Goal: Entertainment & Leisure: Consume media (video, audio)

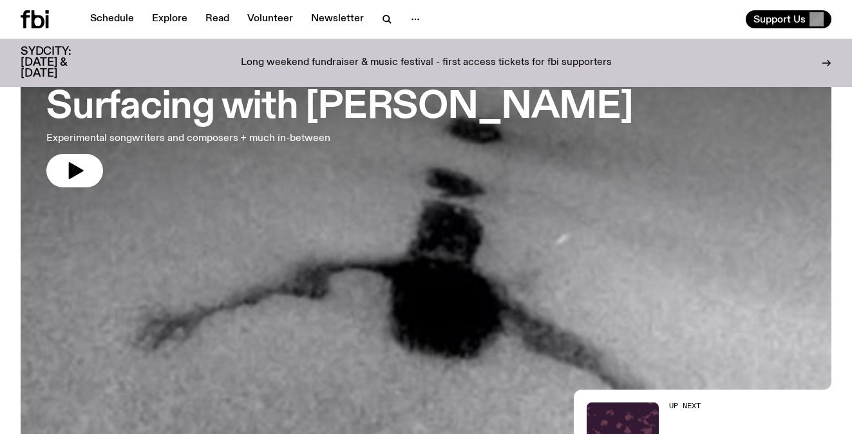
scroll to position [79, 0]
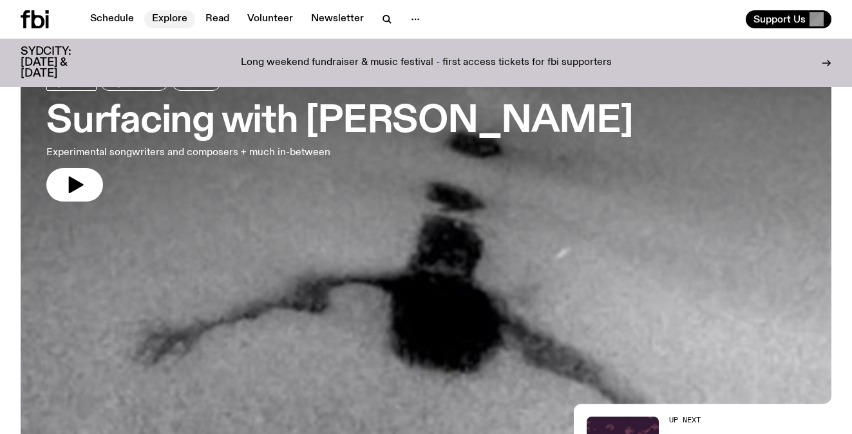
click at [167, 20] on link "Explore" at bounding box center [169, 19] width 51 height 18
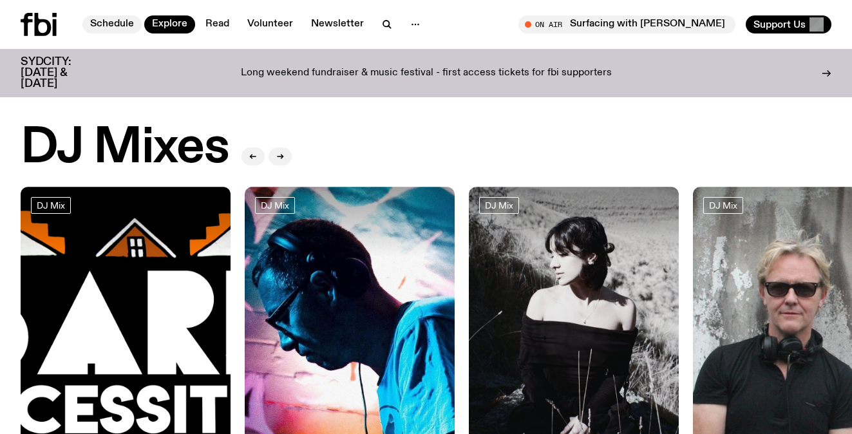
click at [122, 19] on link "Schedule" at bounding box center [111, 24] width 59 height 18
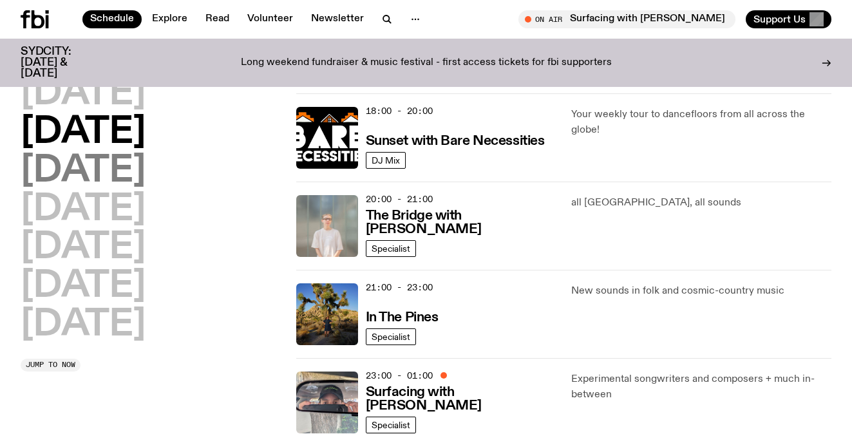
click at [145, 162] on h2 "Wednesday" at bounding box center [83, 171] width 125 height 36
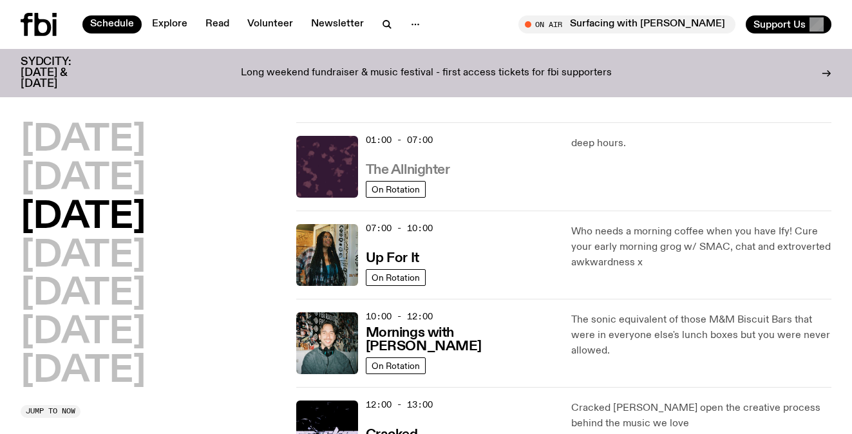
click at [427, 163] on h3 "The Allnighter" at bounding box center [408, 170] width 84 height 14
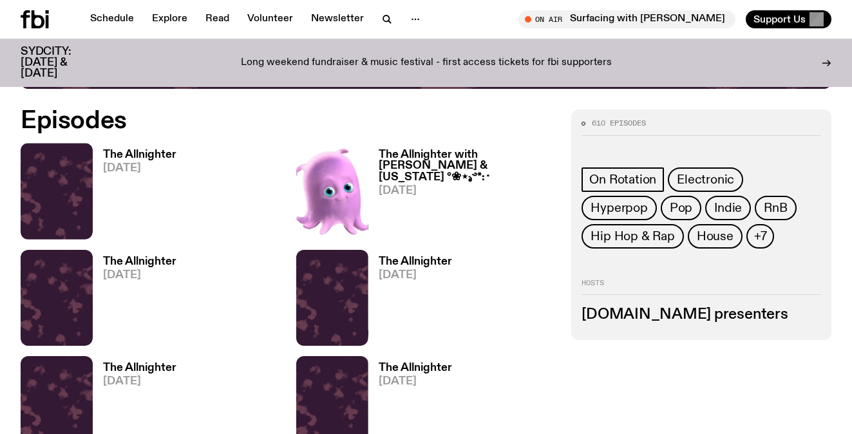
scroll to position [562, 0]
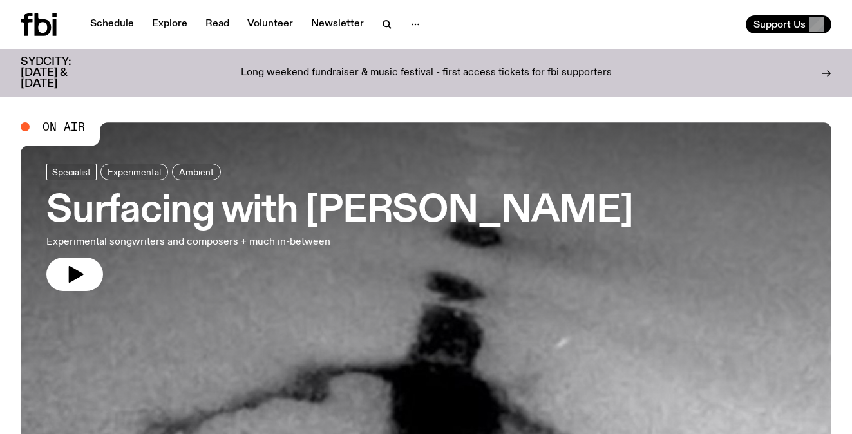
click at [303, 197] on h3 "Surfacing with [PERSON_NAME]" at bounding box center [339, 211] width 586 height 36
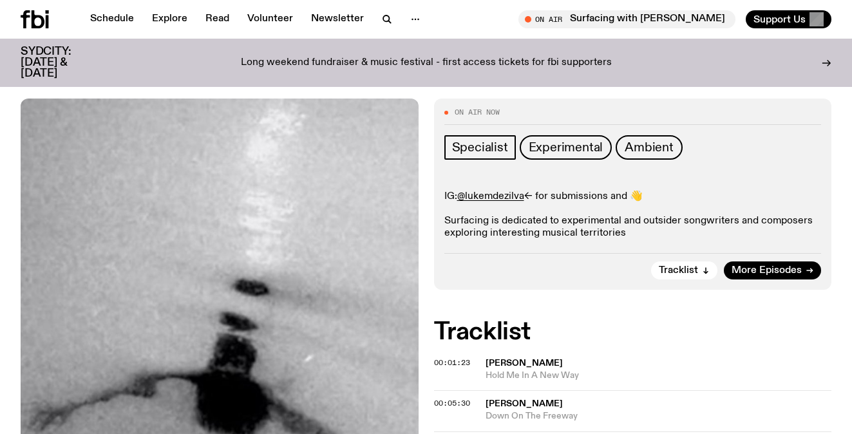
scroll to position [48, 0]
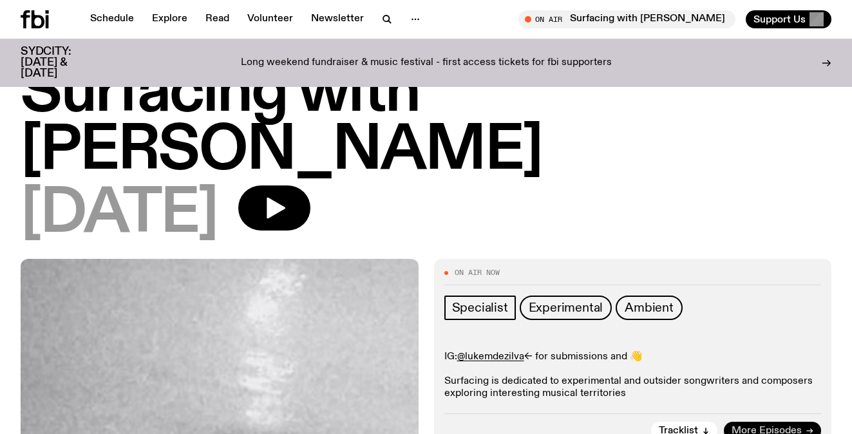
click at [769, 426] on span "More Episodes" at bounding box center [766, 431] width 70 height 10
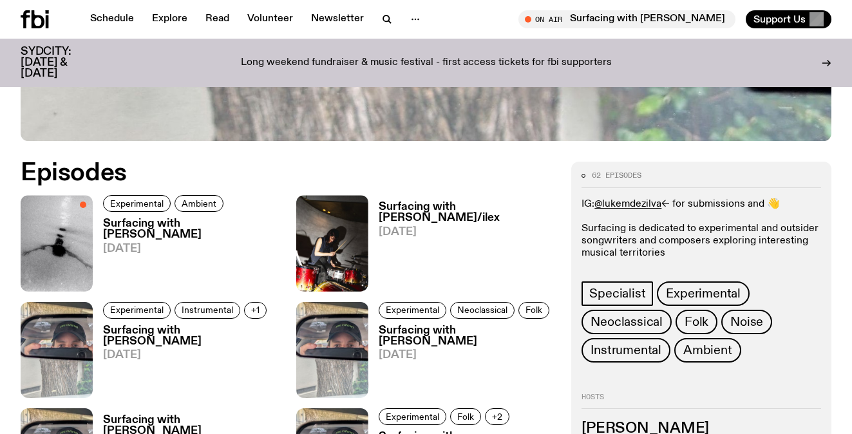
scroll to position [521, 0]
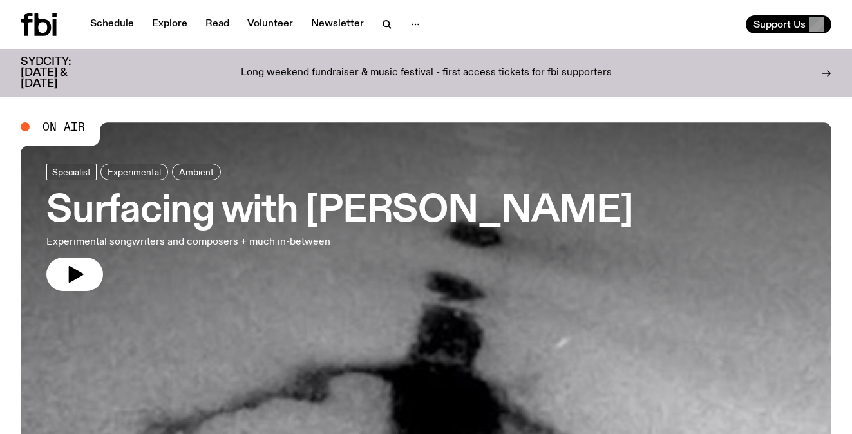
click at [349, 214] on h3 "Surfacing with [PERSON_NAME]" at bounding box center [339, 211] width 586 height 36
